Goal: Consume media (video, audio)

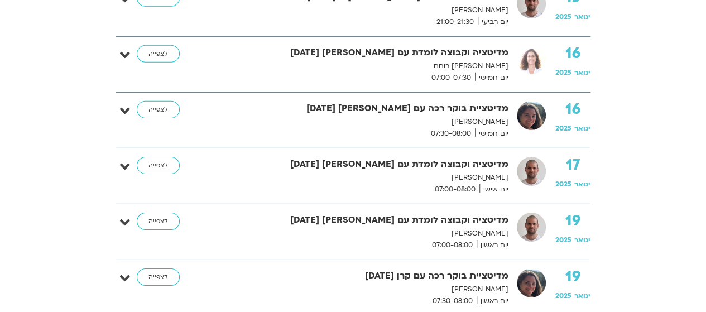
scroll to position [1741, 0]
click at [149, 157] on link "לצפייה" at bounding box center [158, 166] width 43 height 18
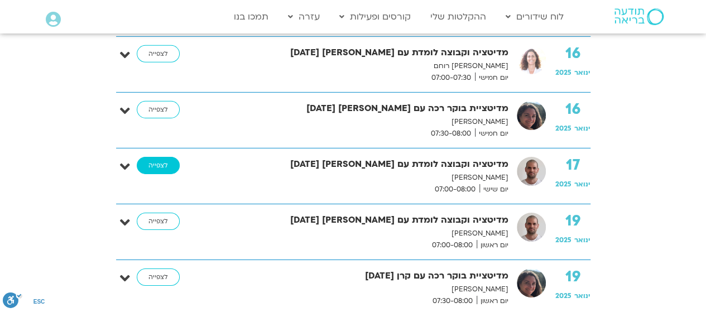
scroll to position [0, 0]
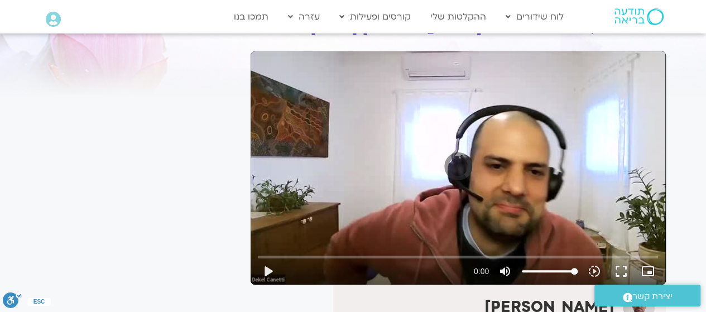
scroll to position [64, 0]
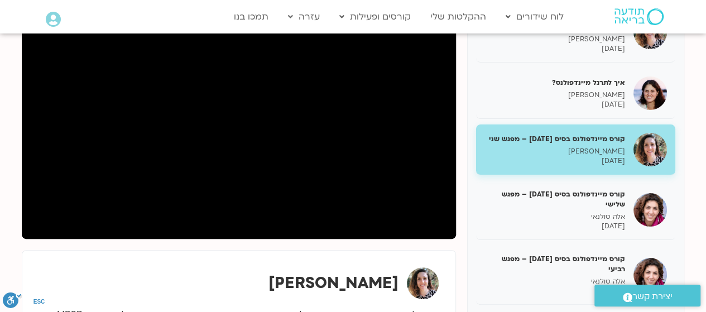
scroll to position [187, 0]
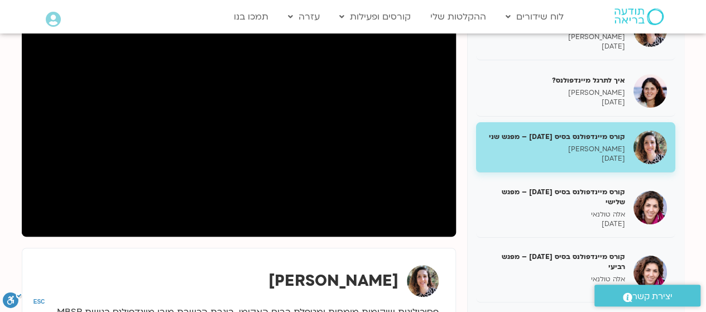
click at [67, 244] on div "קורס מיינדפולנס בסיס [DATE] – מפגש ראשון [PERSON_NAME] [DATE] איך לתרגל מיינדפו…" at bounding box center [353, 270] width 663 height 556
